Goal: Information Seeking & Learning: Learn about a topic

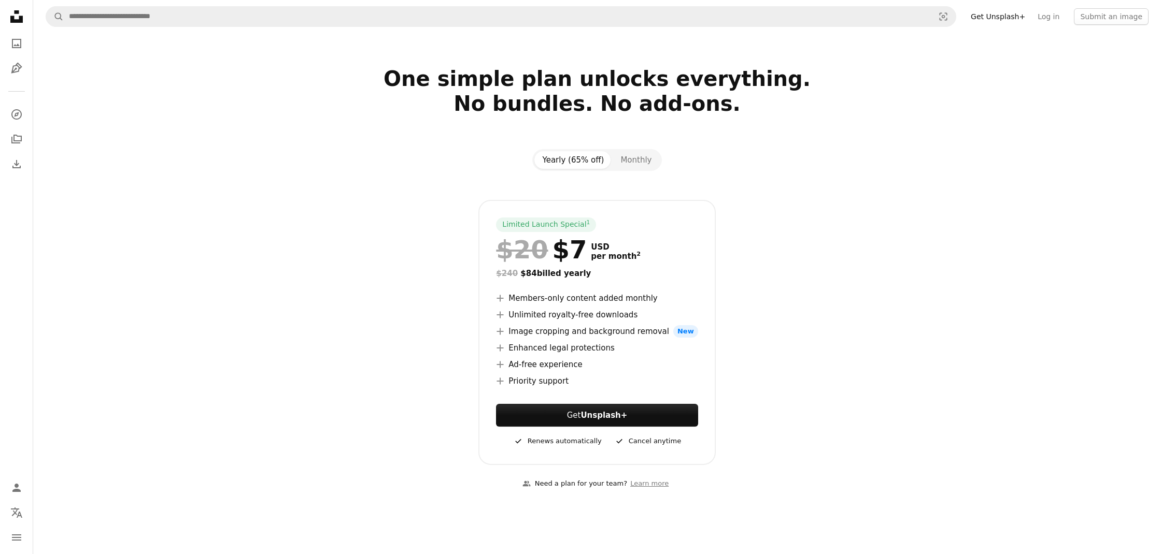
click at [806, 187] on div at bounding box center [596, 185] width 667 height 29
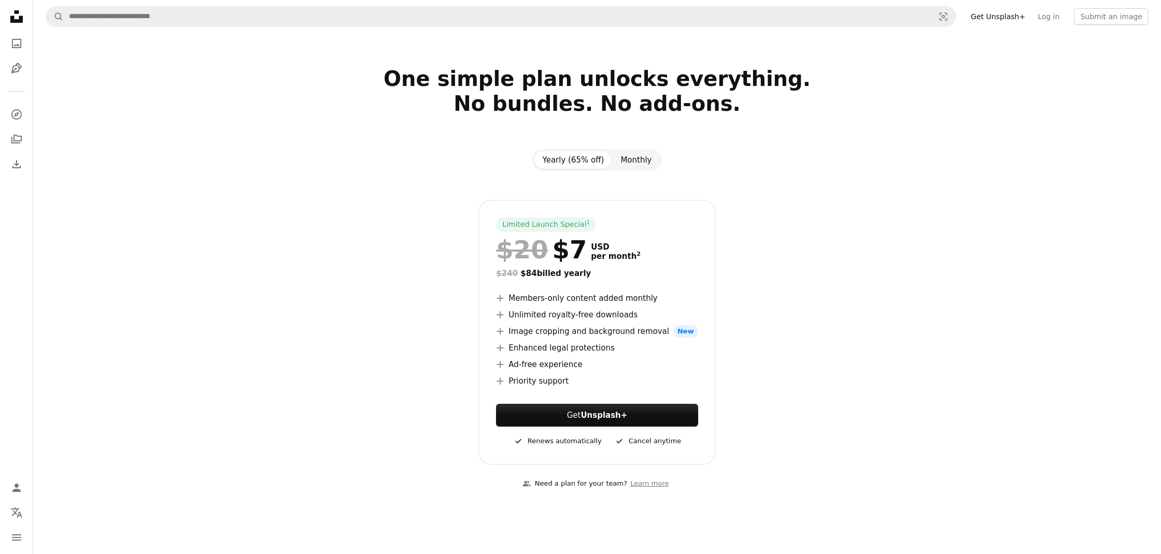
click at [642, 165] on button "Monthly" at bounding box center [636, 160] width 48 height 18
click at [574, 160] on button "Yearly (65% off)" at bounding box center [573, 160] width 78 height 18
click at [622, 166] on button "Monthly" at bounding box center [636, 160] width 48 height 18
click at [570, 163] on button "Yearly (65% off)" at bounding box center [573, 160] width 78 height 18
click at [611, 167] on button "Yearly (65% off)" at bounding box center [573, 160] width 78 height 18
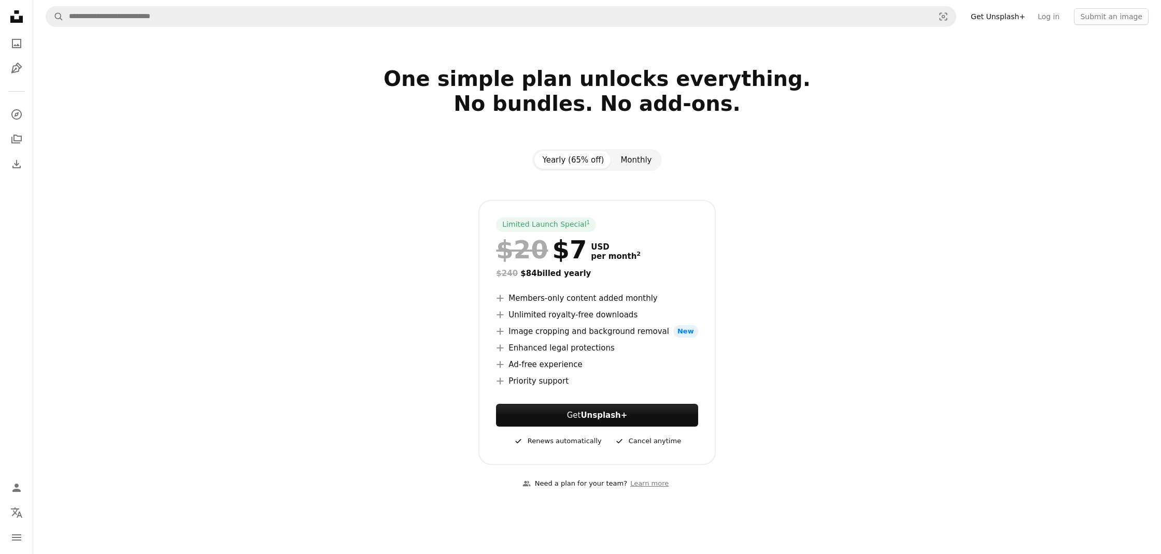
click at [625, 165] on button "Monthly" at bounding box center [636, 160] width 48 height 18
click at [578, 162] on button "Yearly (65% off)" at bounding box center [573, 160] width 78 height 18
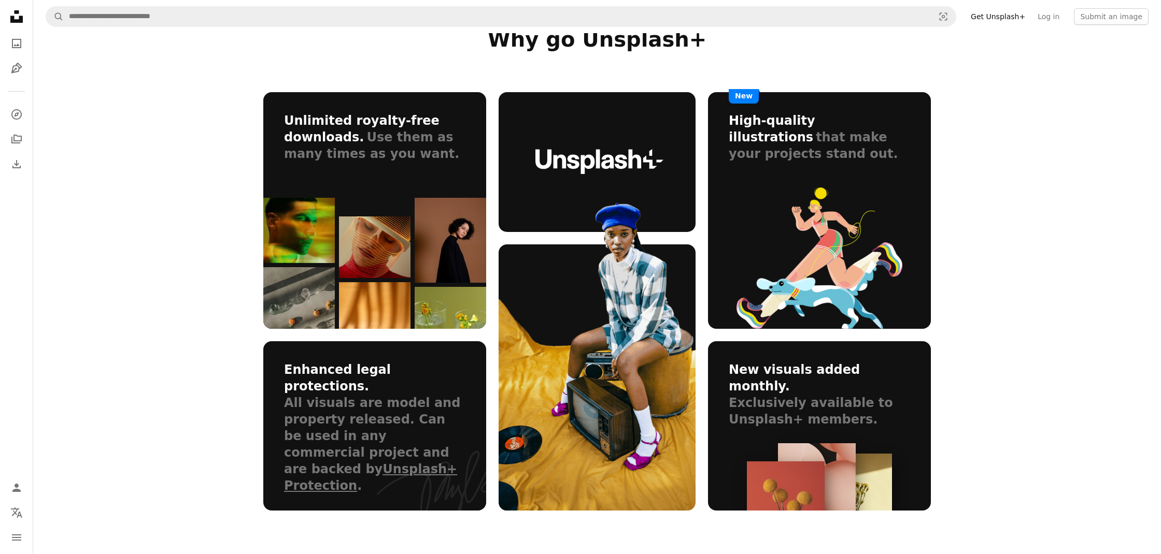
scroll to position [557, 0]
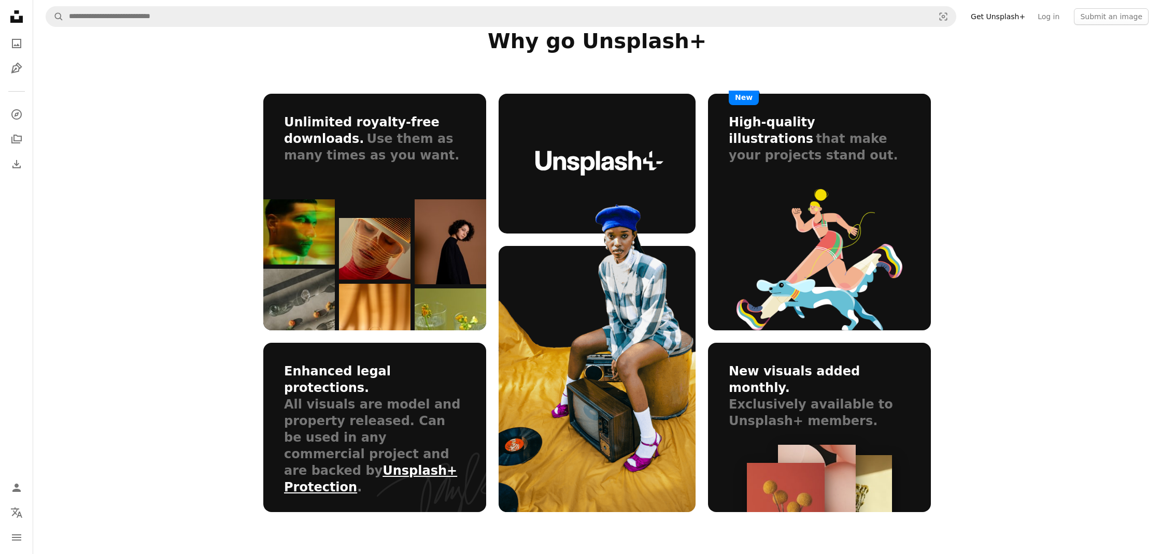
click at [397, 464] on link "Unsplash+ Protection" at bounding box center [370, 479] width 173 height 31
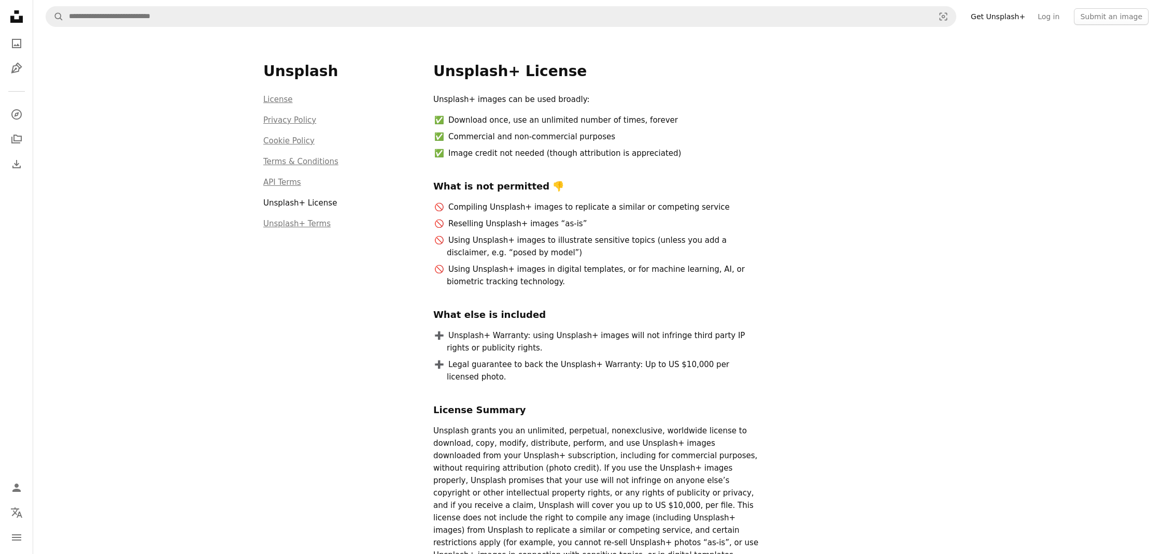
click at [286, 107] on li "License" at bounding box center [342, 101] width 158 height 17
click at [275, 103] on link "License" at bounding box center [278, 99] width 30 height 9
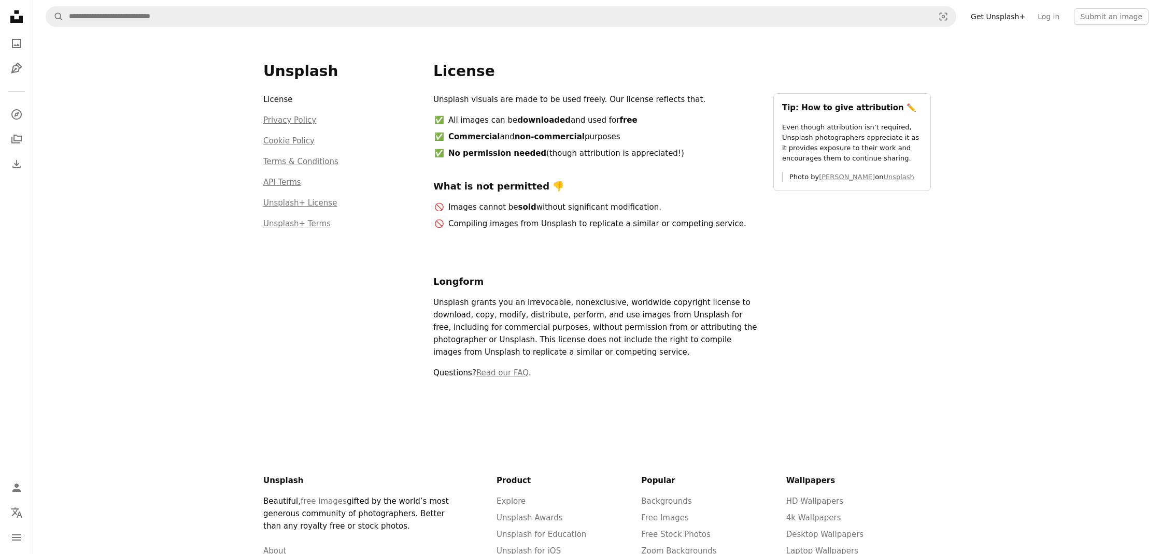
click at [17, 30] on div "Unsplash logo Unsplash Home A photo Pen Tool" at bounding box center [16, 42] width 21 height 73
click at [19, 24] on icon "Unsplash logo Unsplash Home" at bounding box center [16, 16] width 21 height 21
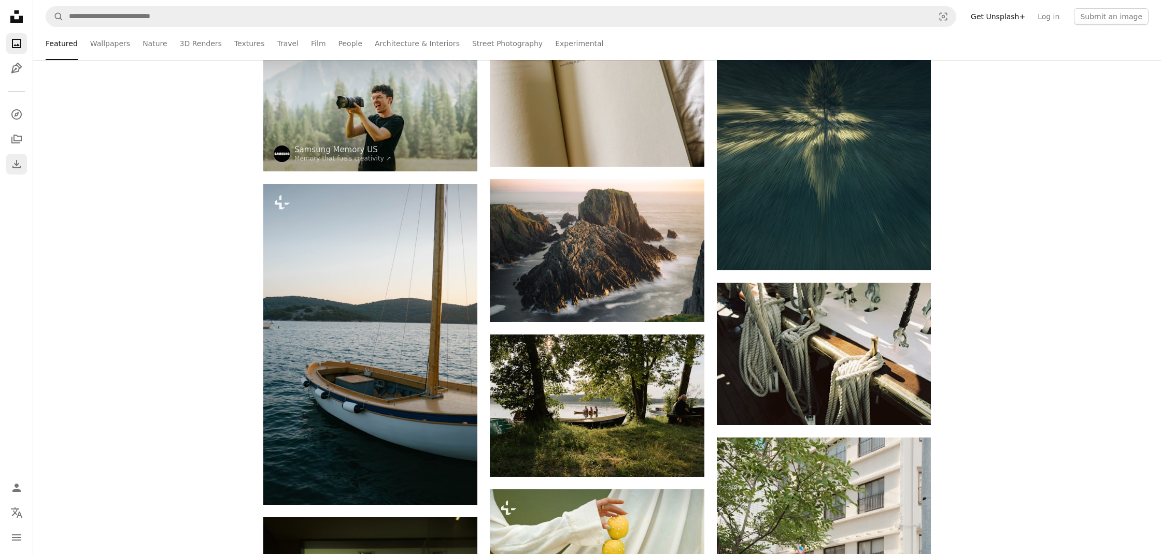
scroll to position [2658, 0]
click at [24, 162] on link "Download" at bounding box center [16, 164] width 21 height 21
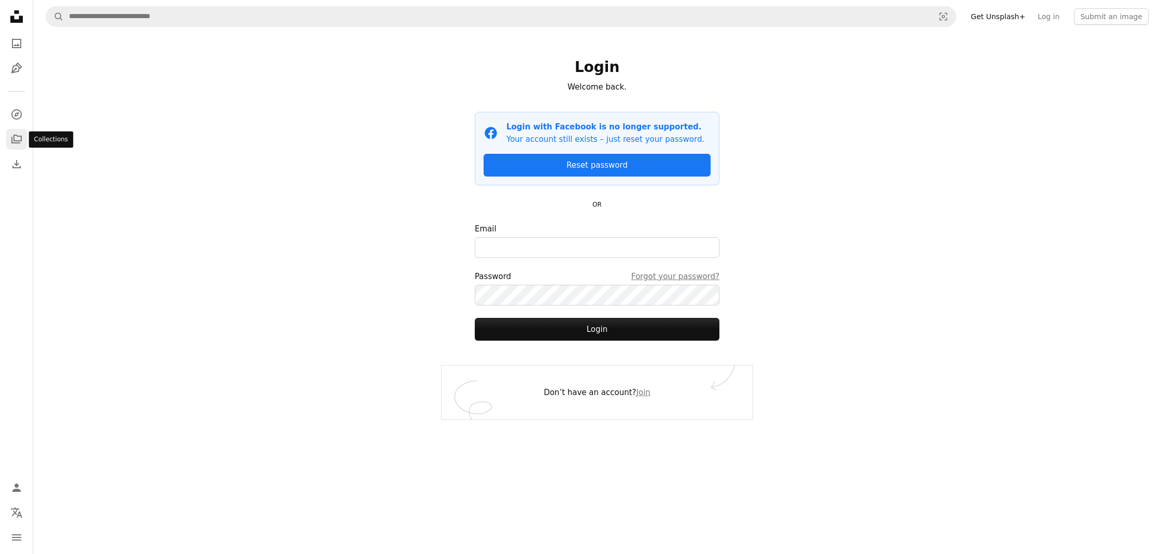
click at [17, 135] on icon "A stack of folders" at bounding box center [16, 139] width 12 height 12
click at [16, 119] on icon "Explore" at bounding box center [16, 114] width 10 height 10
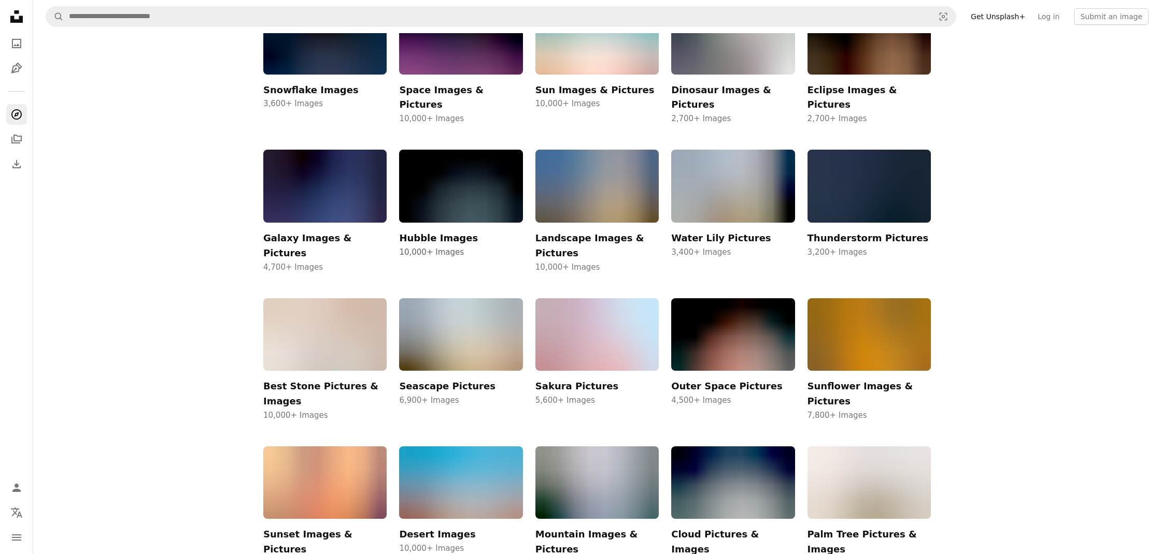
scroll to position [997, 0]
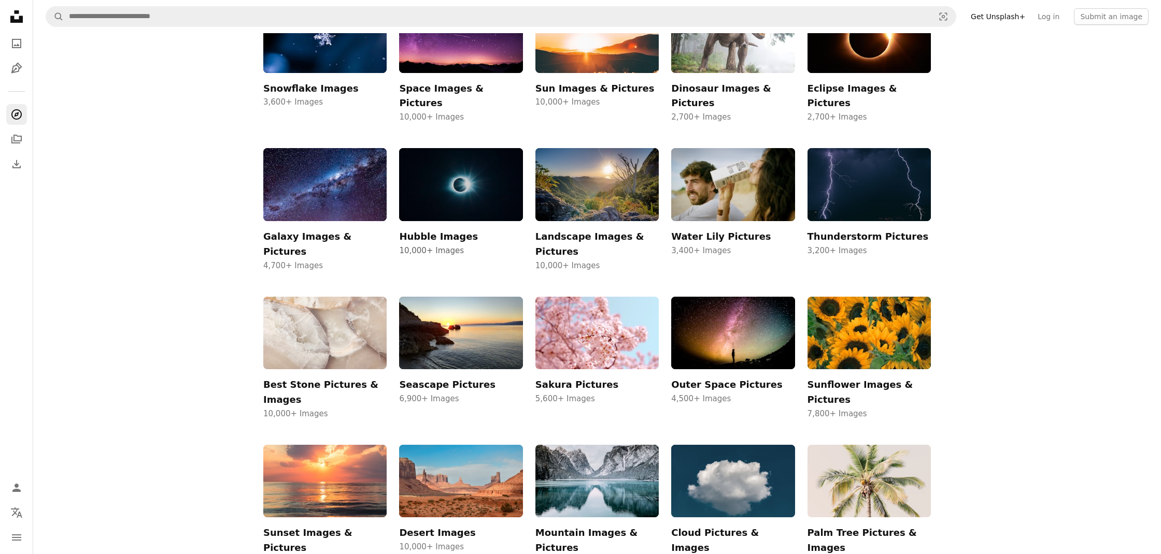
click at [480, 148] on img at bounding box center [460, 184] width 123 height 73
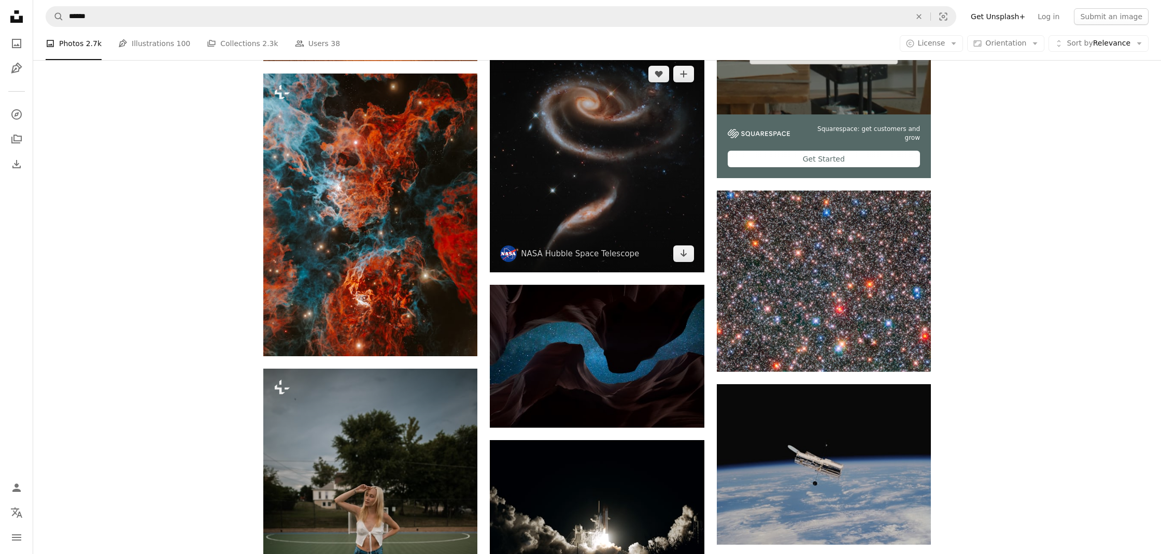
scroll to position [398, 0]
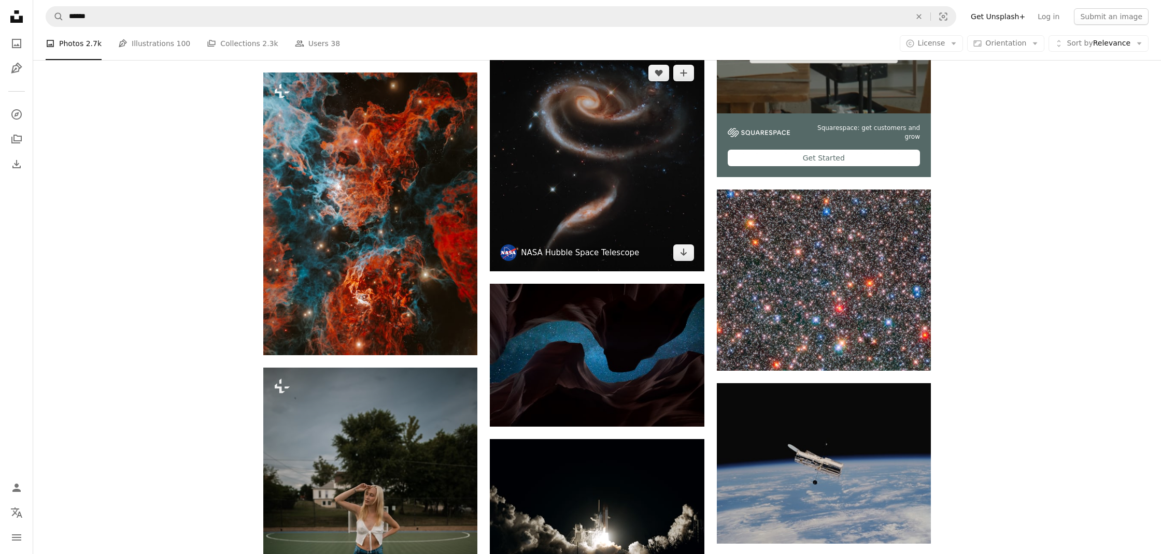
click at [560, 251] on link "NASA Hubble Space Telescope" at bounding box center [580, 253] width 118 height 10
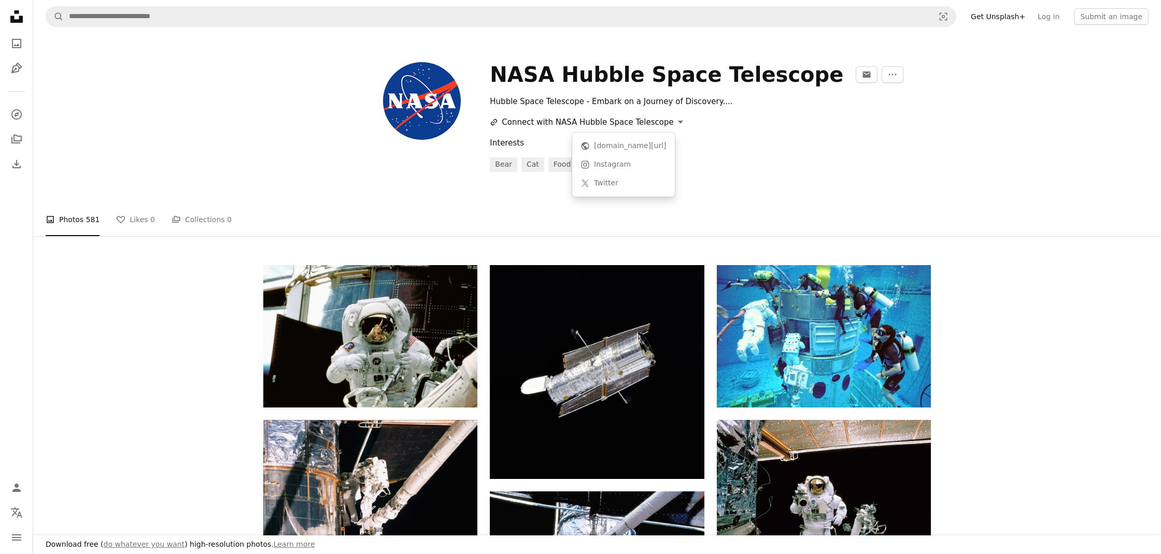
click at [589, 121] on button "A URL sharing icon (chains) Connect with NASA Hubble Space Telescope" at bounding box center [586, 122] width 193 height 12
click at [656, 151] on link "Planet earth [DOMAIN_NAME][URL]" at bounding box center [623, 146] width 94 height 19
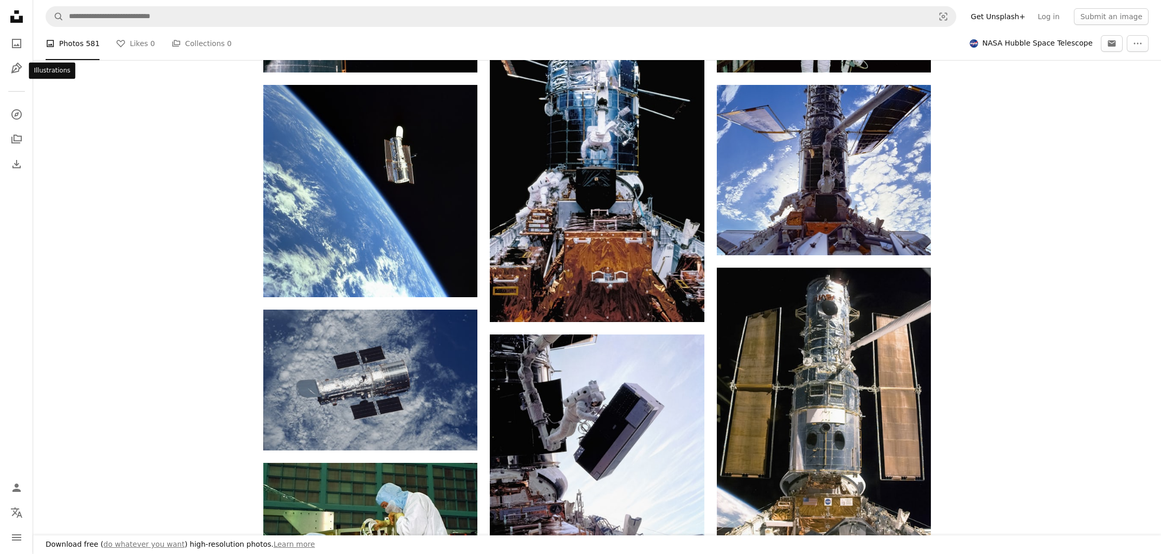
scroll to position [490, 0]
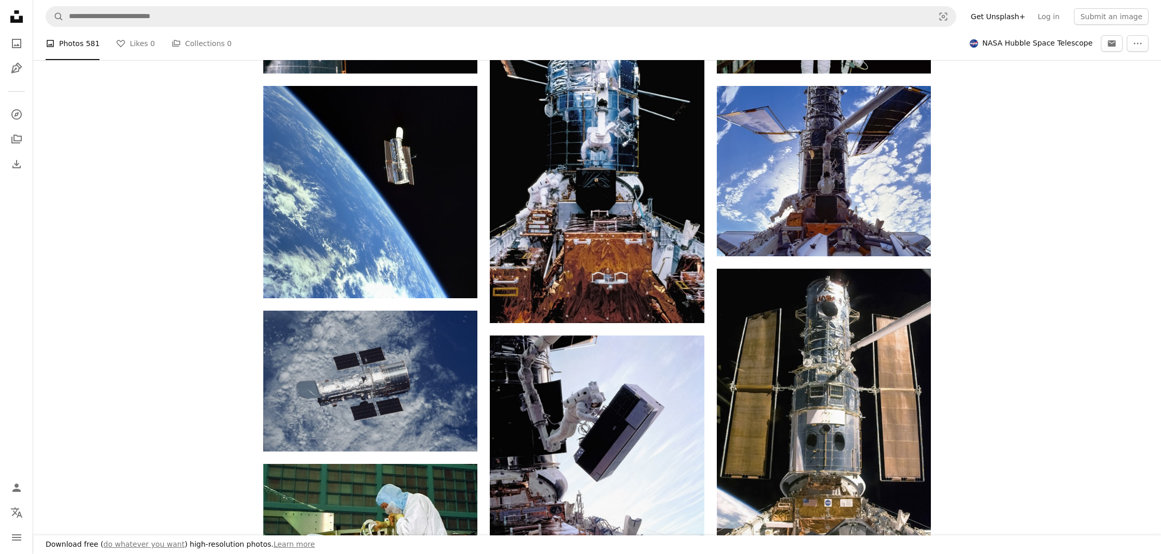
click at [19, 23] on icon "Unsplash logo Unsplash Home" at bounding box center [16, 16] width 21 height 21
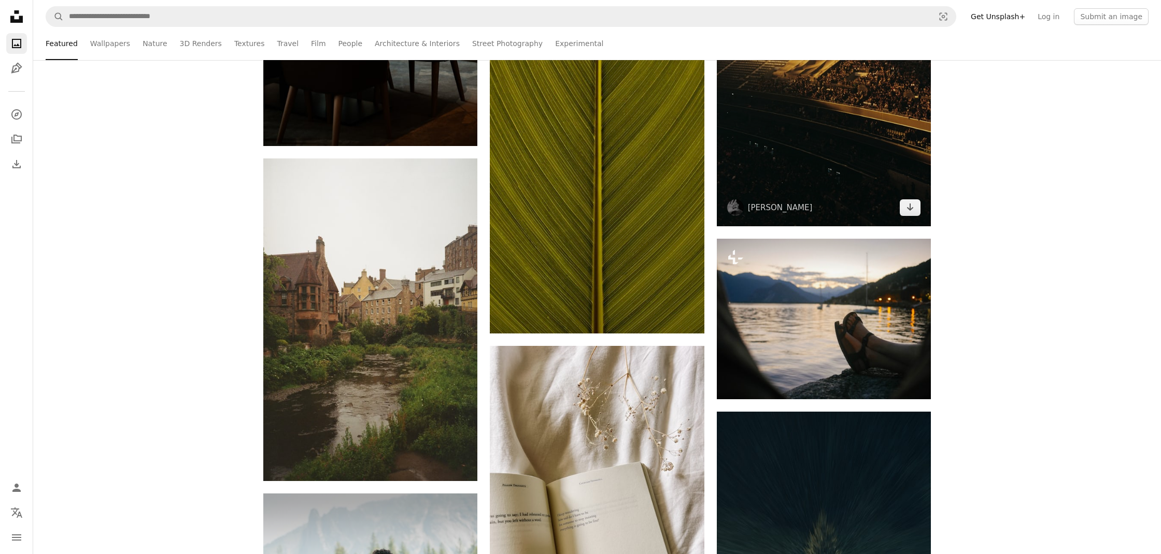
scroll to position [2194, 0]
